Goal: Task Accomplishment & Management: Complete application form

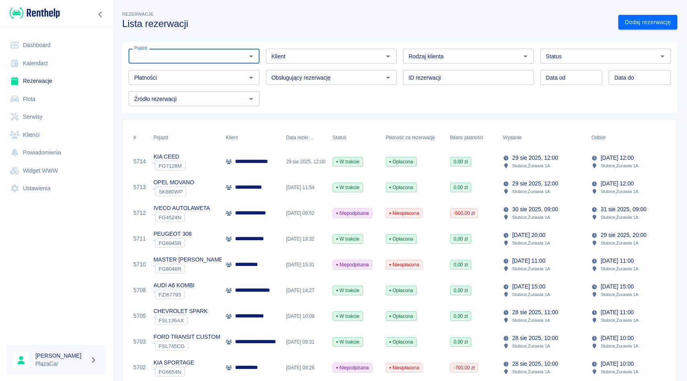
click at [189, 55] on input "Pojazd" at bounding box center [187, 56] width 113 height 10
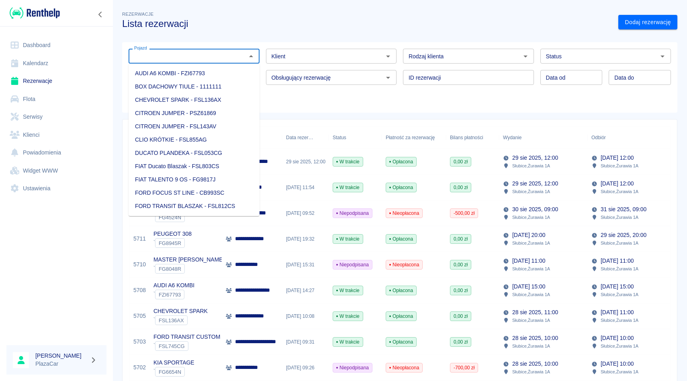
click at [262, 57] on div "Klient Klient" at bounding box center [328, 52] width 137 height 21
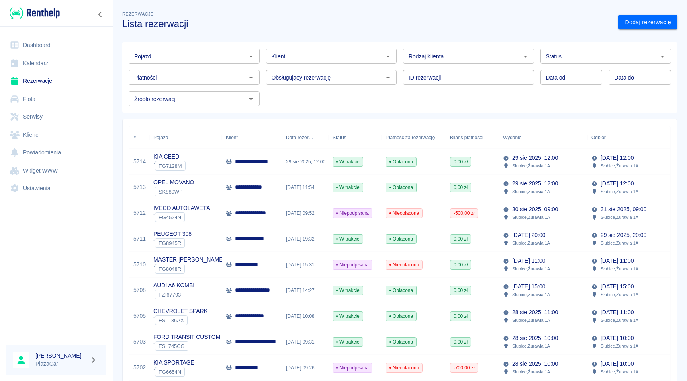
click at [263, 64] on div "Obsługujący rezerwację Obsługujący rezerwację" at bounding box center [328, 74] width 137 height 21
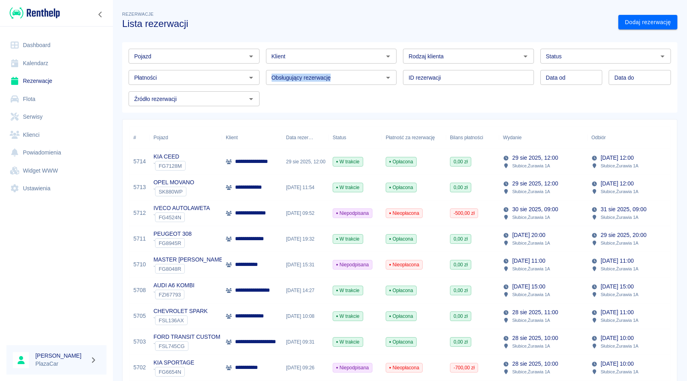
click at [263, 64] on div "Obsługujący rezerwację Obsługujący rezerwację" at bounding box center [328, 74] width 137 height 21
click at [203, 57] on input "Pojazd" at bounding box center [187, 56] width 113 height 10
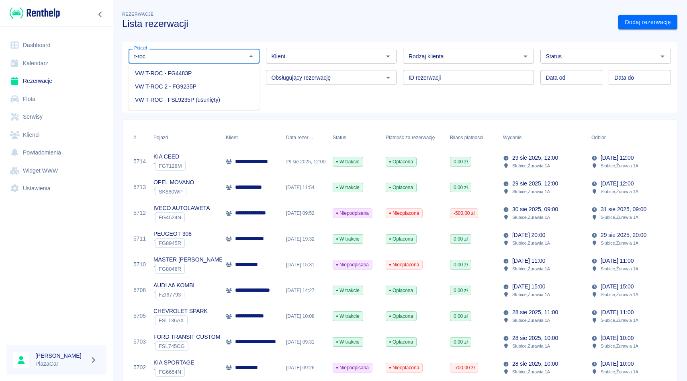
click at [200, 73] on li "VW T-ROC - FG4483P" at bounding box center [194, 73] width 131 height 13
type input "VW T-ROC - FG4483P"
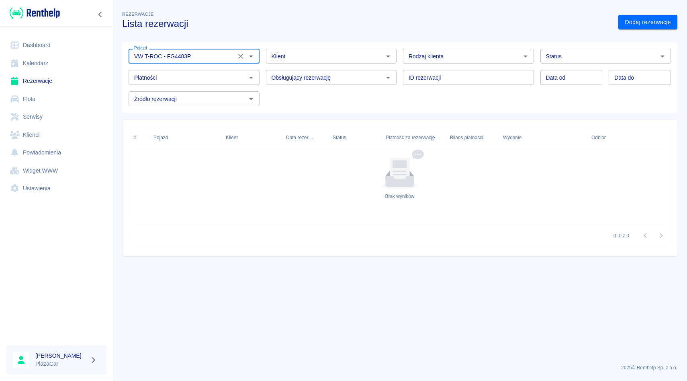
click at [242, 56] on icon "Wyczyść" at bounding box center [241, 56] width 8 height 8
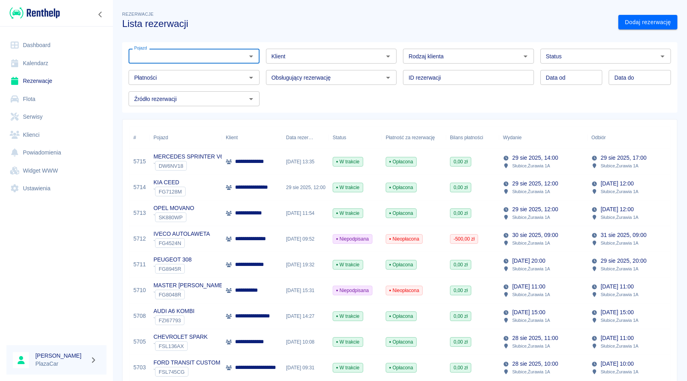
click at [650, 12] on div "Dodaj rezerwację" at bounding box center [645, 18] width 66 height 21
click at [650, 20] on link "Dodaj rezerwację" at bounding box center [648, 22] width 59 height 15
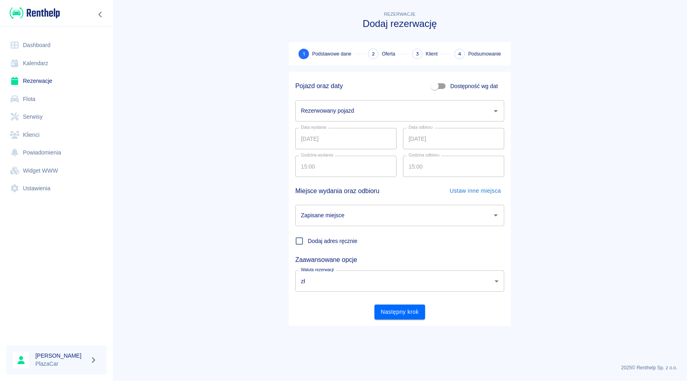
click at [354, 108] on input "Rezerwowany pojazd" at bounding box center [394, 111] width 190 height 14
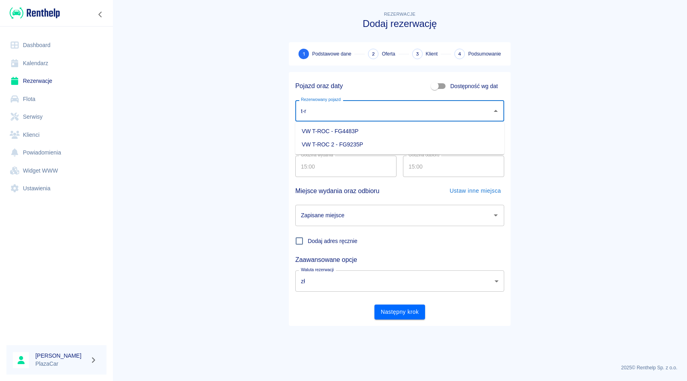
click at [353, 147] on li "VW T-ROC 2 - FG9235P" at bounding box center [399, 144] width 209 height 13
type input "VW T-ROC 2 - FG9235P"
click at [410, 138] on input "[DATE]" at bounding box center [453, 138] width 101 height 21
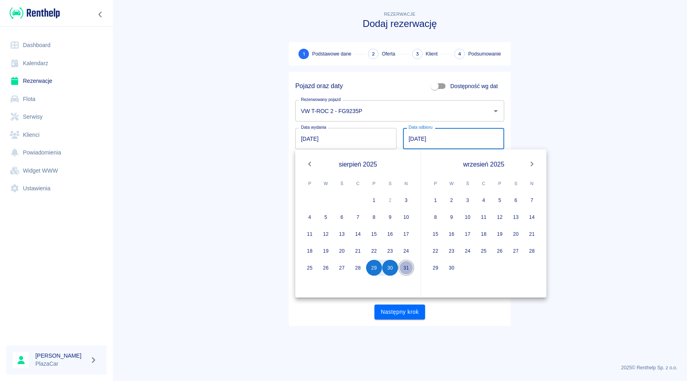
click at [405, 268] on button "31" at bounding box center [406, 268] width 16 height 16
type input "[DATE]"
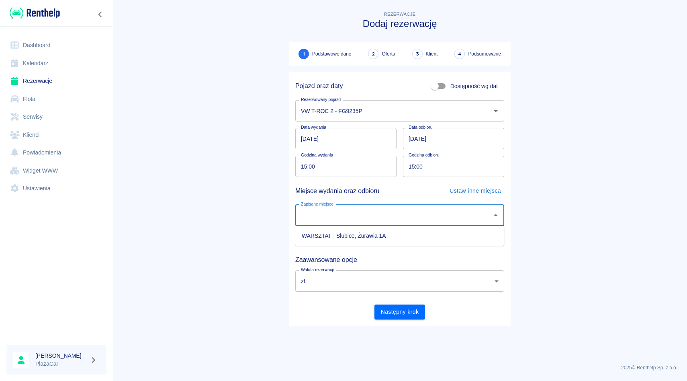
click at [338, 211] on input "Zapisane miejsce" at bounding box center [394, 215] width 190 height 14
click at [337, 236] on li "WARSZTAT - Słubice, Żurawia 1A" at bounding box center [399, 235] width 209 height 13
type input "WARSZTAT - Słubice, Żurawia 1A"
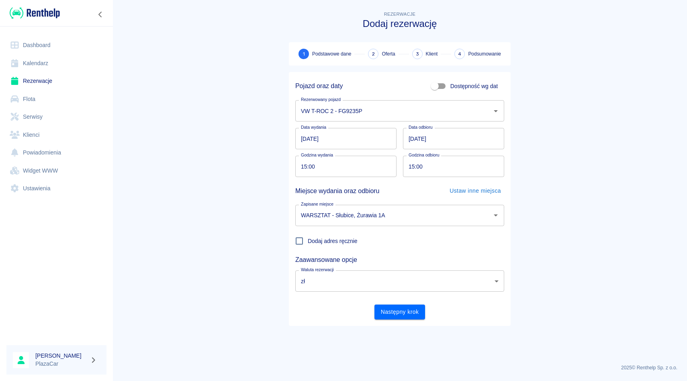
click at [393, 298] on div "Następny krok" at bounding box center [396, 308] width 215 height 21
click at [393, 307] on button "Następny krok" at bounding box center [400, 311] width 51 height 15
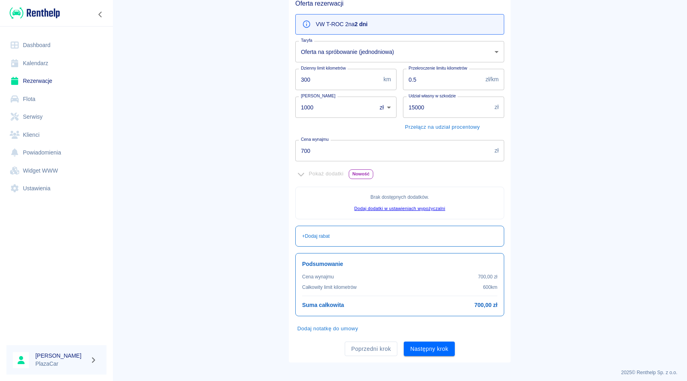
scroll to position [80, 0]
click at [346, 147] on input "700" at bounding box center [393, 148] width 196 height 21
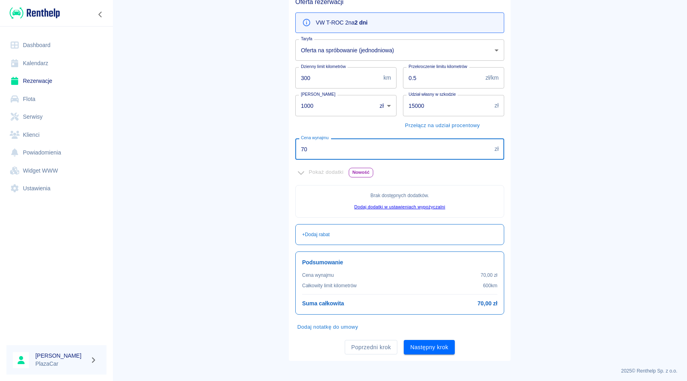
type input "7"
type input "600"
click at [434, 338] on div "Poprzedni krok Następny krok" at bounding box center [396, 343] width 215 height 21
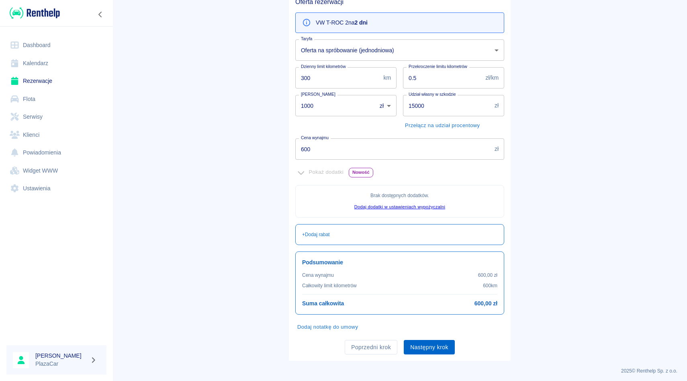
click at [434, 346] on button "Następny krok" at bounding box center [429, 347] width 51 height 15
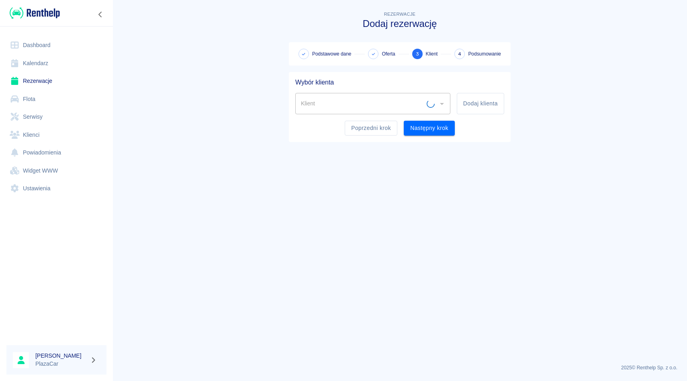
scroll to position [0, 0]
click at [371, 111] on div "Klient" at bounding box center [372, 103] width 155 height 21
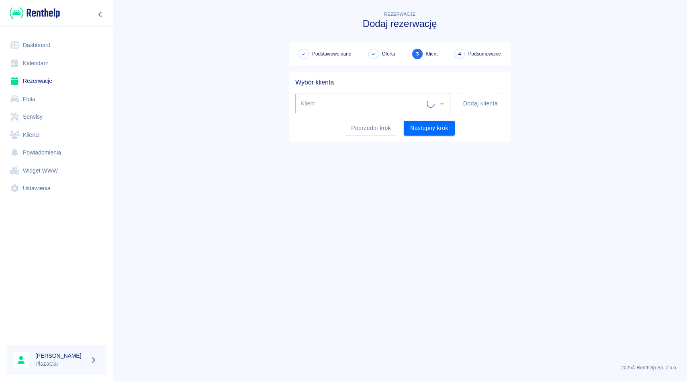
click at [371, 111] on div "Klient" at bounding box center [372, 103] width 155 height 21
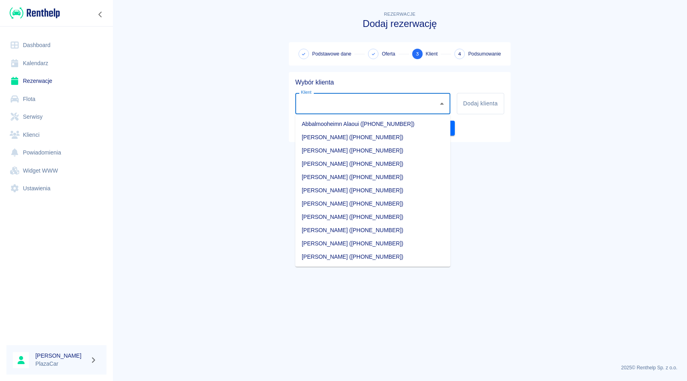
click at [371, 111] on div "Klient" at bounding box center [372, 103] width 155 height 21
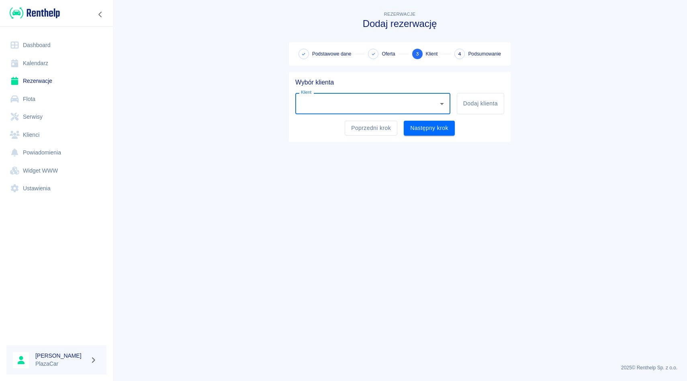
click at [371, 111] on div "Klient" at bounding box center [372, 103] width 155 height 21
click at [357, 120] on li "[PERSON_NAME] ([PHONE_NUMBER])" at bounding box center [372, 123] width 155 height 13
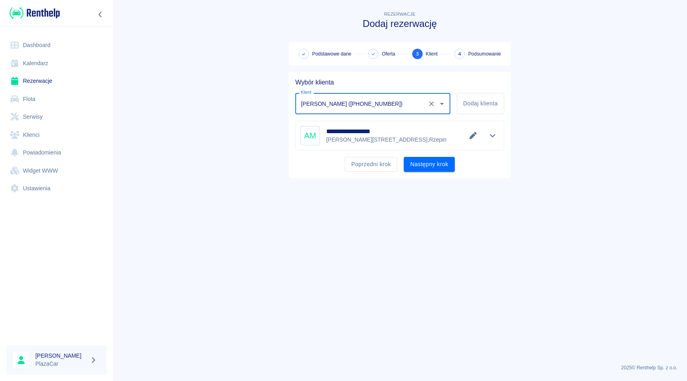
type input "[PERSON_NAME] ([PHONE_NUMBER])"
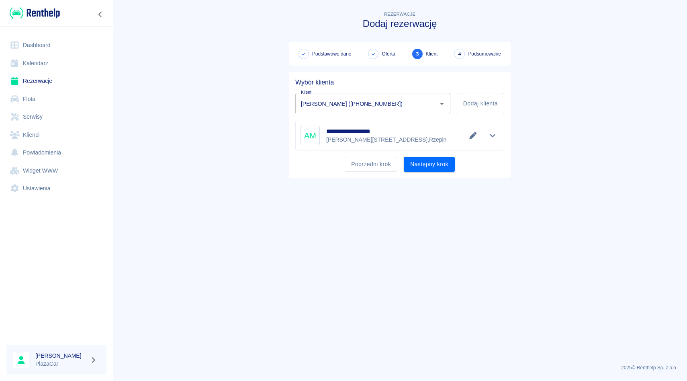
click at [428, 178] on main "**********" at bounding box center [400, 184] width 575 height 348
click at [434, 165] on button "Następny krok" at bounding box center [429, 164] width 51 height 15
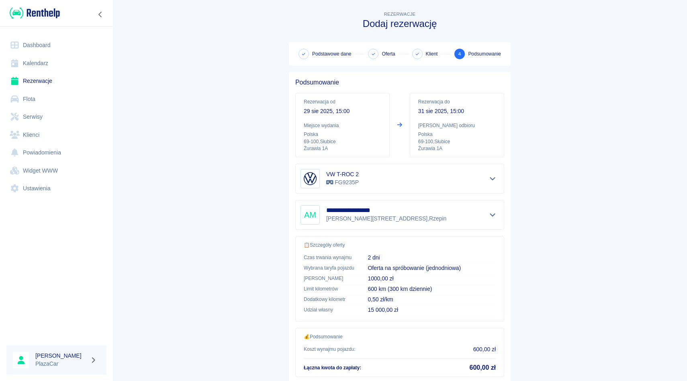
scroll to position [53, 0]
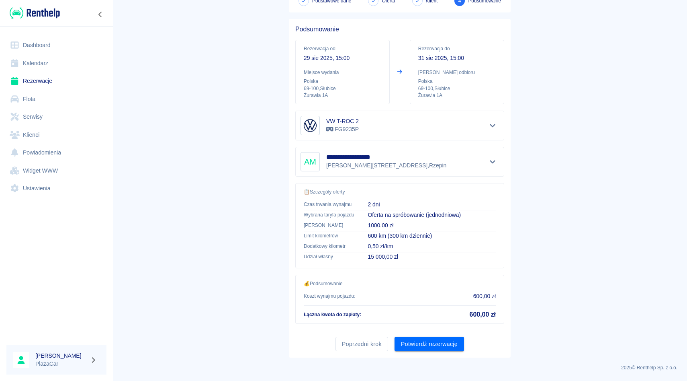
click at [411, 358] on div "2025 © Renthelp Sp. z o.o." at bounding box center [399, 364] width 555 height 14
click at [413, 352] on div "**********" at bounding box center [400, 188] width 222 height 338
click at [419, 352] on div "**********" at bounding box center [400, 188] width 222 height 338
click at [421, 347] on button "Potwierdź rezerwację" at bounding box center [430, 343] width 70 height 15
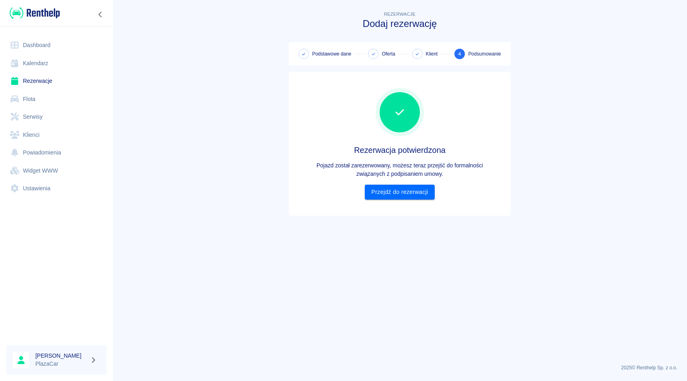
scroll to position [0, 0]
